Goal: Download file/media

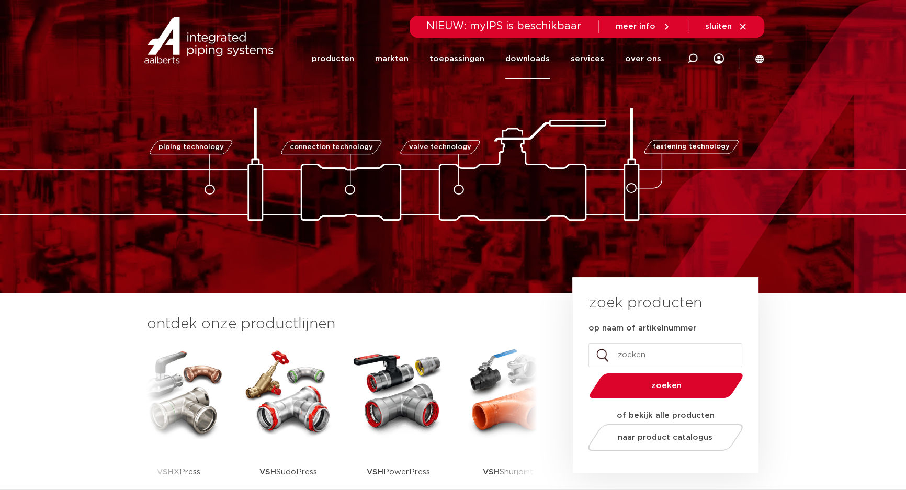
click at [538, 61] on link "downloads" at bounding box center [527, 59] width 44 height 40
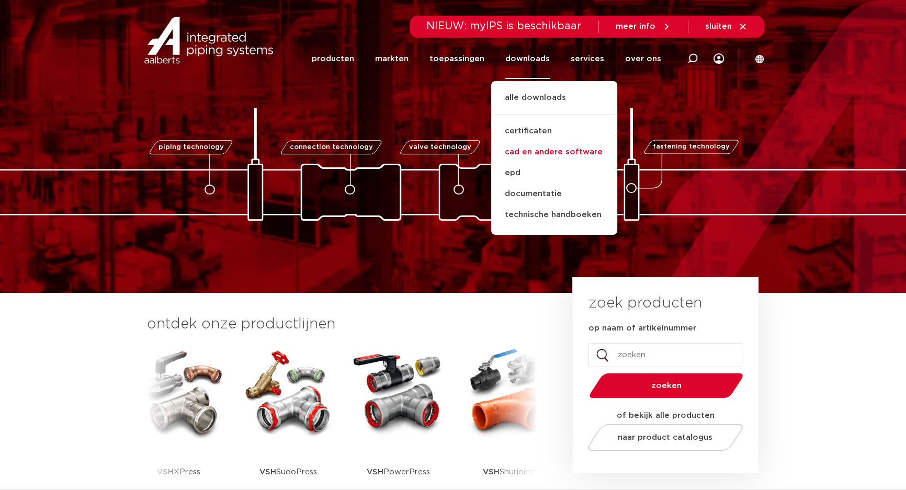
click at [553, 150] on link "cad en andere software" at bounding box center [554, 152] width 126 height 21
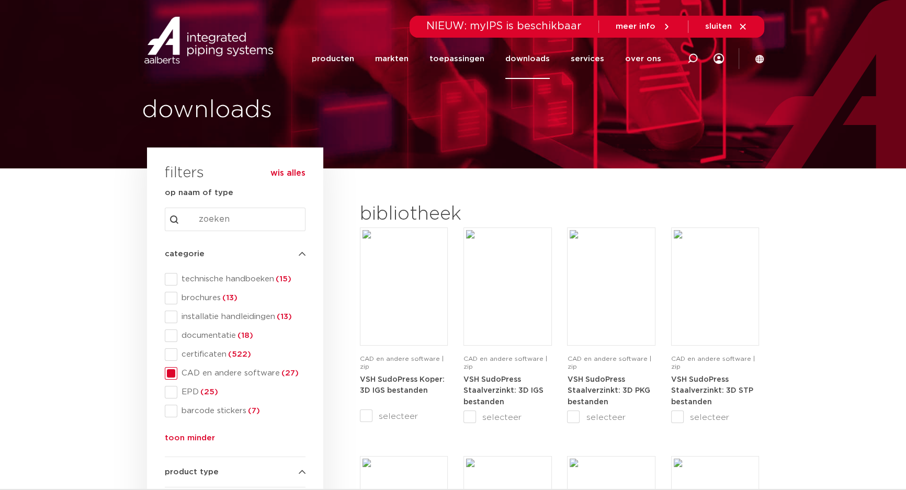
click at [743, 28] on icon at bounding box center [742, 26] width 9 height 9
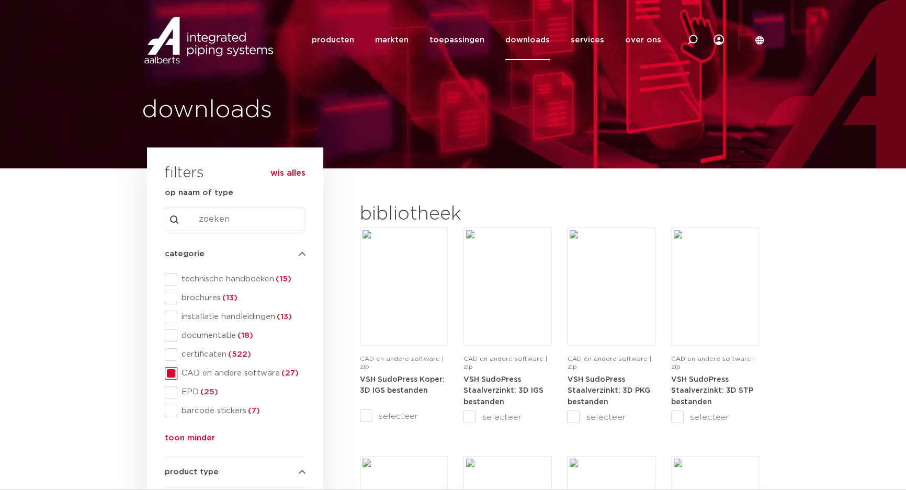
click at [687, 40] on div at bounding box center [693, 40] width 42 height 80
type input "add-in"
click button "Zoeken" at bounding box center [0, 0] width 0 height 0
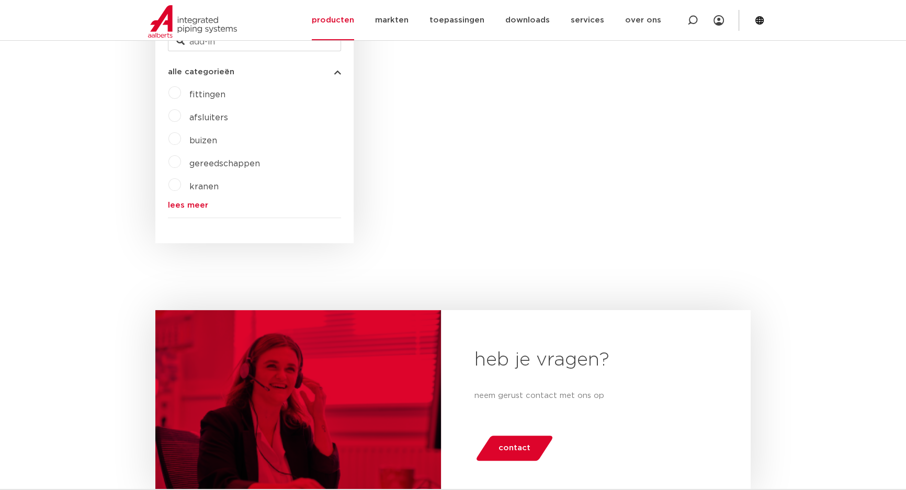
scroll to position [333, 0]
